Goal: Task Accomplishment & Management: Complete application form

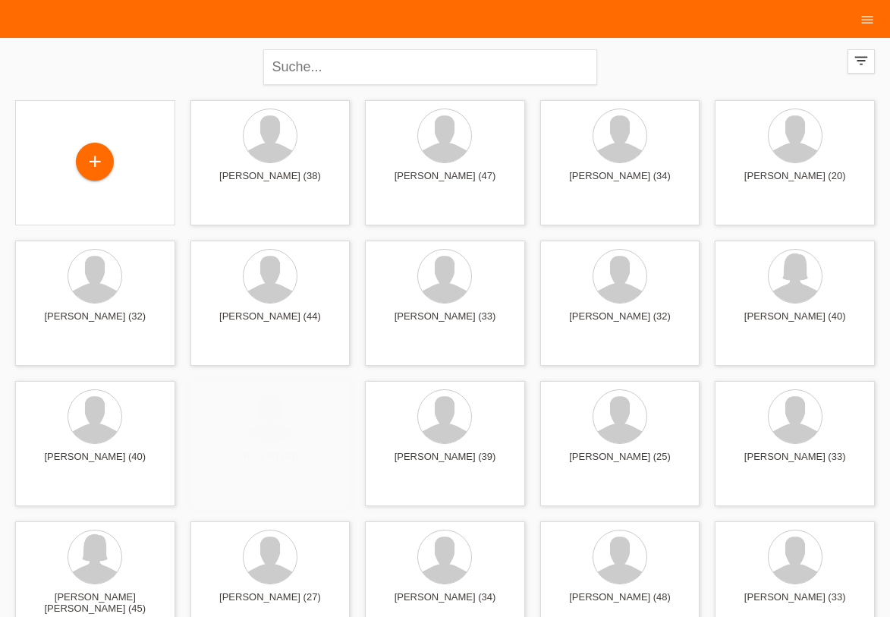
click at [97, 165] on div "+" at bounding box center [95, 162] width 36 height 26
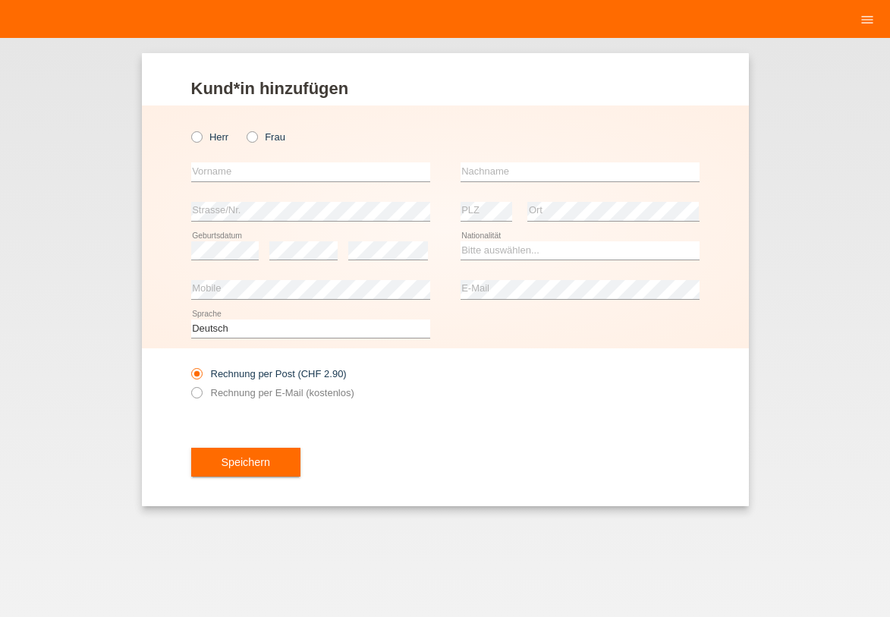
click at [257, 147] on div "Herr Frau" at bounding box center [310, 136] width 239 height 31
click at [252, 143] on div "Herr Frau" at bounding box center [310, 136] width 239 height 31
click at [244, 129] on icon at bounding box center [244, 129] width 0 height 0
click at [248, 133] on input "Frau" at bounding box center [252, 136] width 10 height 10
radio input "true"
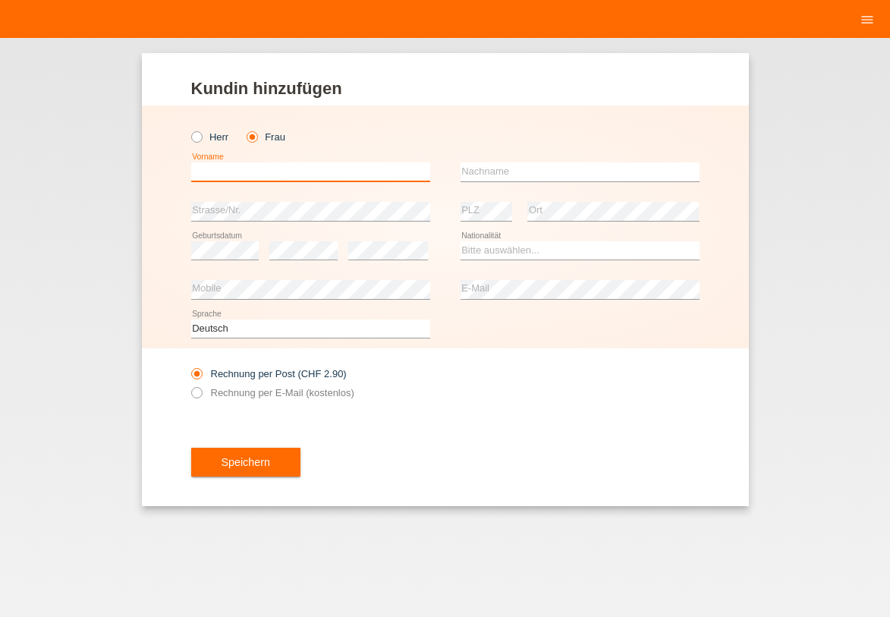
click at [251, 169] on input "text" at bounding box center [310, 171] width 239 height 19
type input "N"
type input "[PERSON_NAME]"
type input "Murtishi"
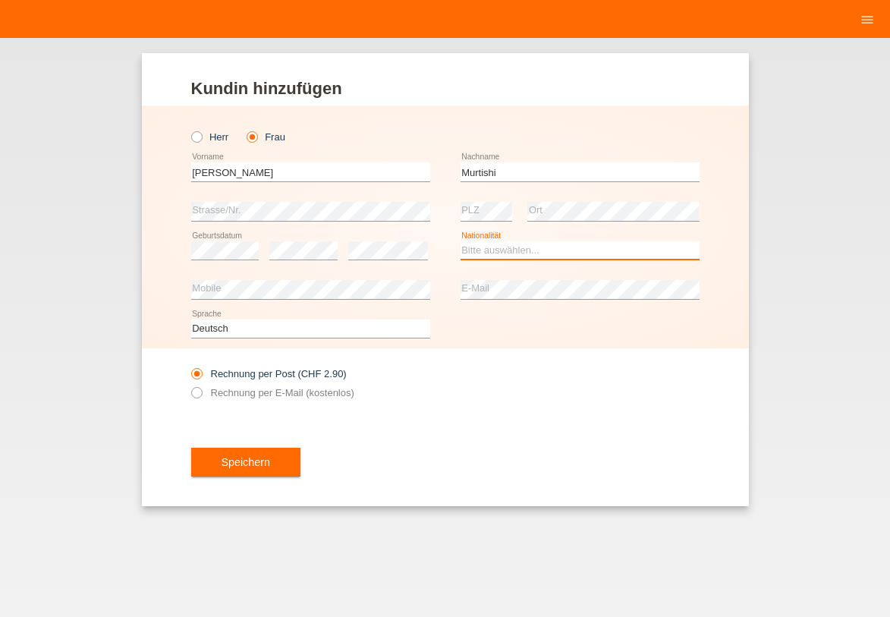
click at [484, 251] on select "Bitte auswählen... [GEOGRAPHIC_DATA] [GEOGRAPHIC_DATA] [GEOGRAPHIC_DATA] [GEOGR…" at bounding box center [580, 250] width 239 height 18
select select "MK"
click at [0, 0] on option "[GEOGRAPHIC_DATA]" at bounding box center [0, 0] width 0 height 0
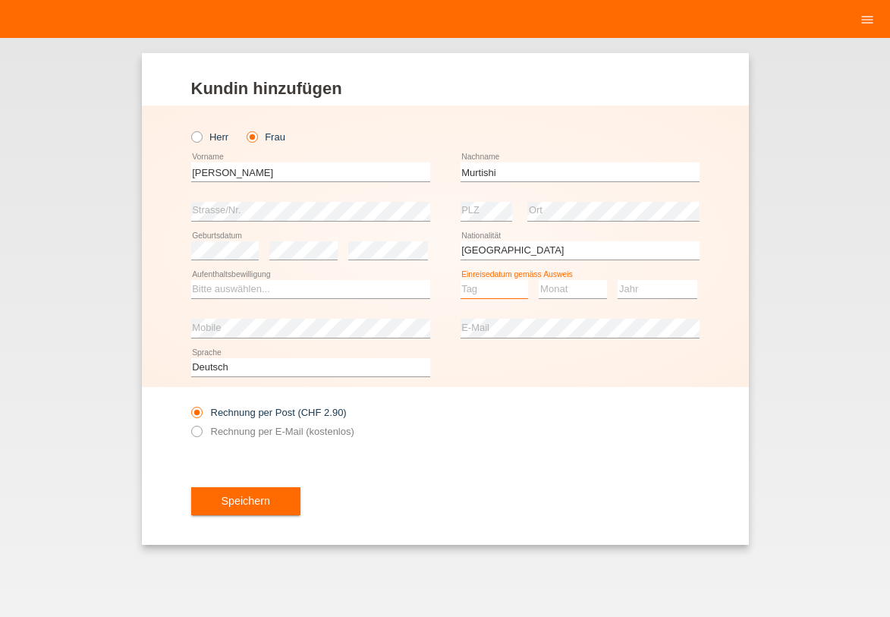
click at [502, 292] on select "Tag 01 02 03 04 05 06 07 08 09 10 11" at bounding box center [495, 289] width 68 height 18
select select "28"
click at [0, 0] on option "28" at bounding box center [0, 0] width 0 height 0
click at [562, 289] on select "Monat 01 02 03 04 05 06 07 08 09 10 11" at bounding box center [573, 289] width 68 height 18
select select "09"
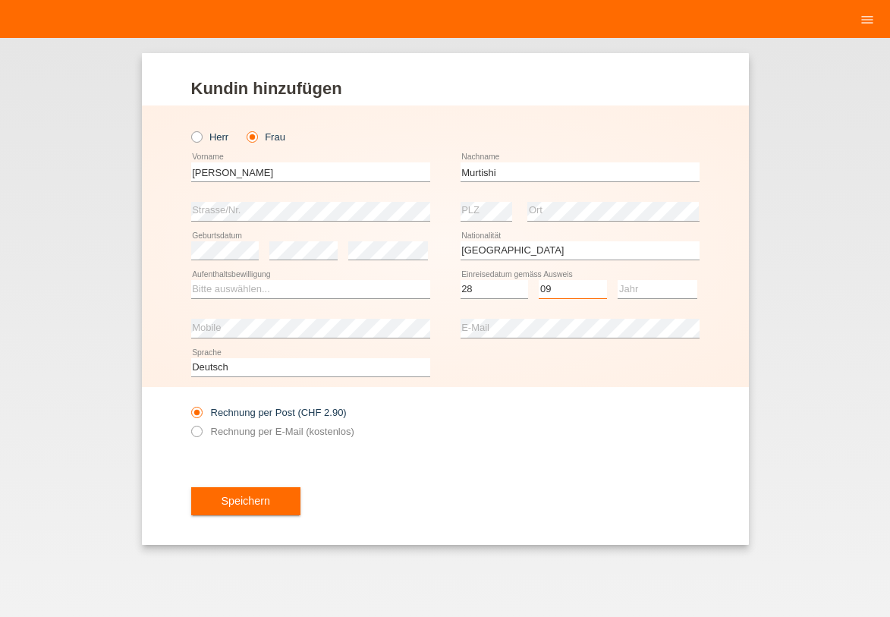
click at [0, 0] on option "09" at bounding box center [0, 0] width 0 height 0
click at [641, 287] on select "Jahr 2025 2024 2023 2022 2021 2020 2019 2018 2017 2016 2015 2014 2013 2012 2011…" at bounding box center [658, 289] width 80 height 18
select select "2018"
click at [0, 0] on option "2018" at bounding box center [0, 0] width 0 height 0
click at [266, 290] on select "Bitte auswählen... C B B - Flüchtlingsstatus Andere" at bounding box center [310, 289] width 239 height 18
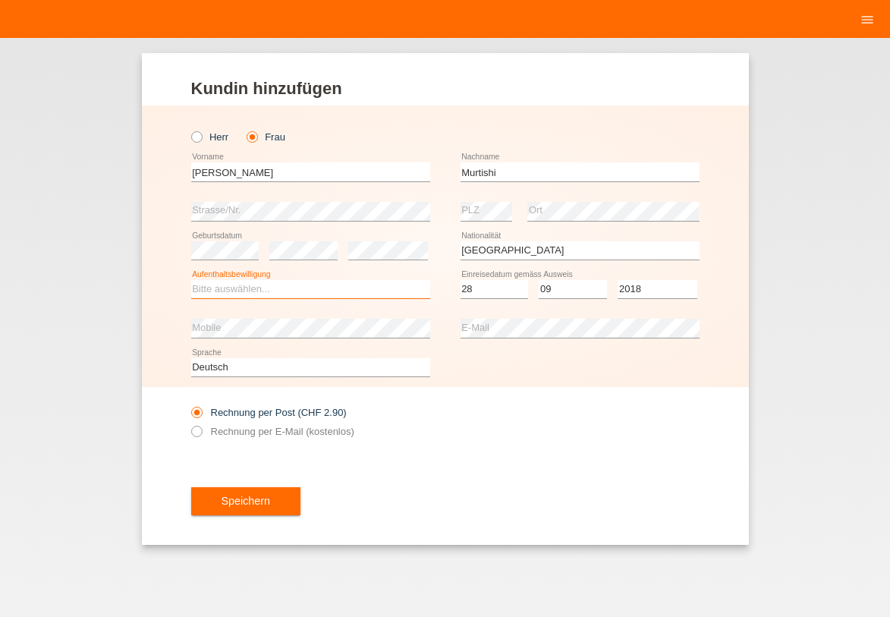
select select "B"
click at [0, 0] on option "B" at bounding box center [0, 0] width 0 height 0
